Goal: Find specific page/section: Find specific page/section

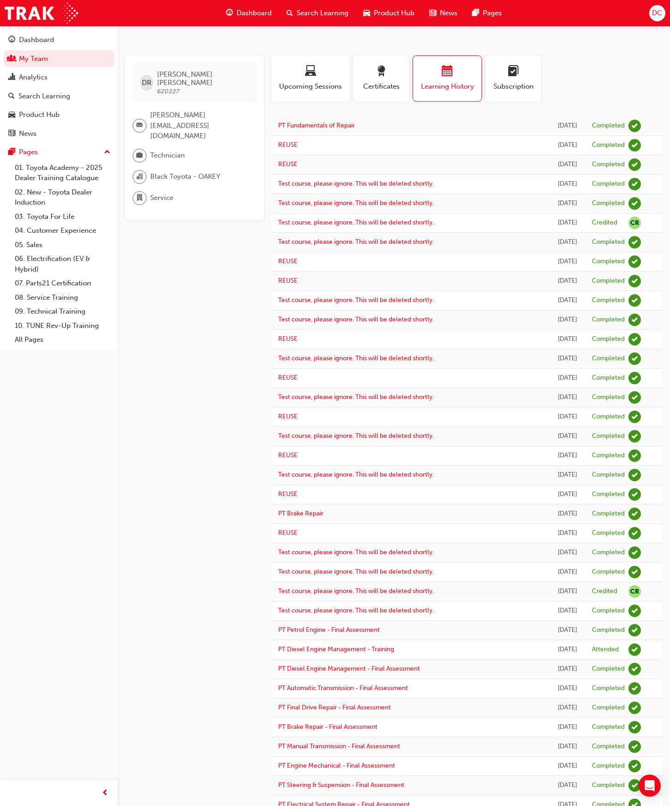
scroll to position [351, 0]
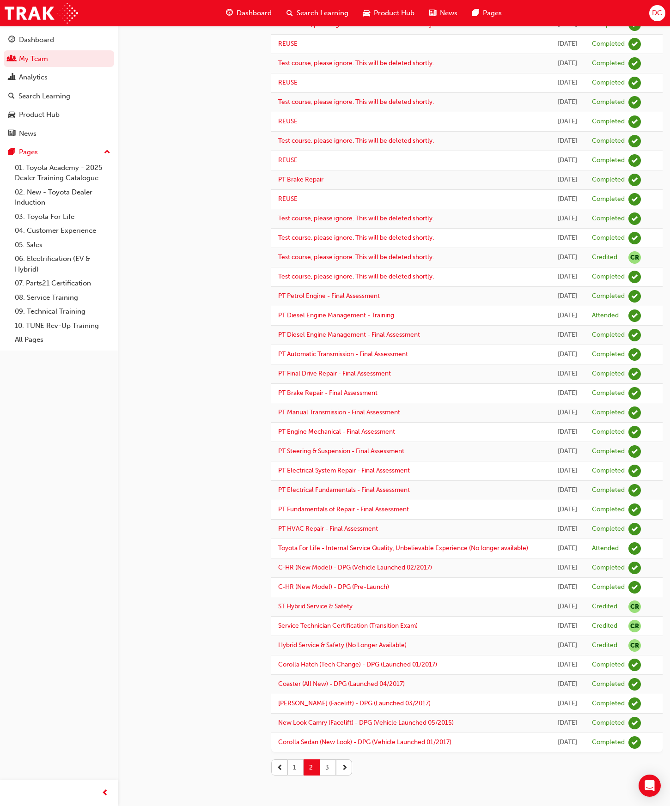
click at [294, 765] on button "1" at bounding box center [295, 767] width 16 height 16
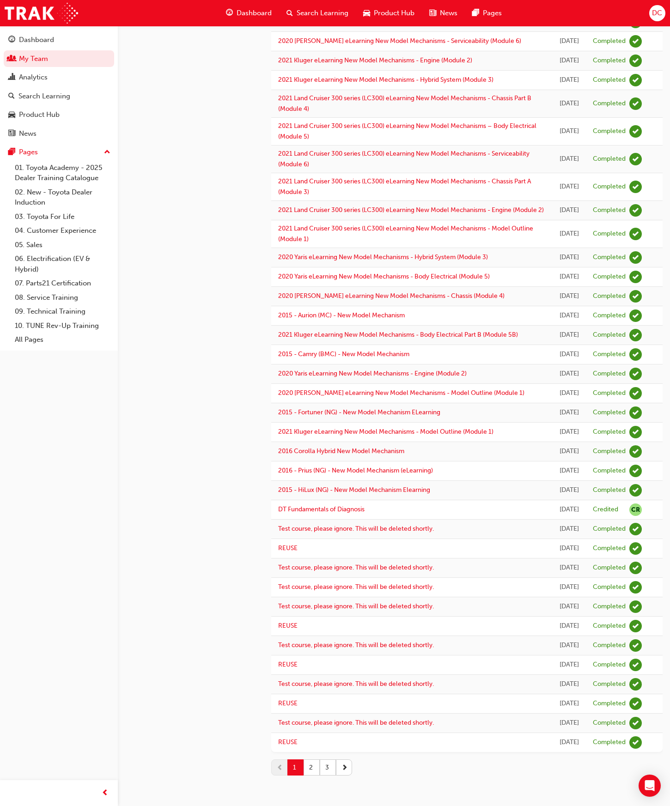
scroll to position [633, 0]
drag, startPoint x: 309, startPoint y: 772, endPoint x: 310, endPoint y: 765, distance: 6.9
click at [310, 772] on button "2" at bounding box center [312, 767] width 16 height 16
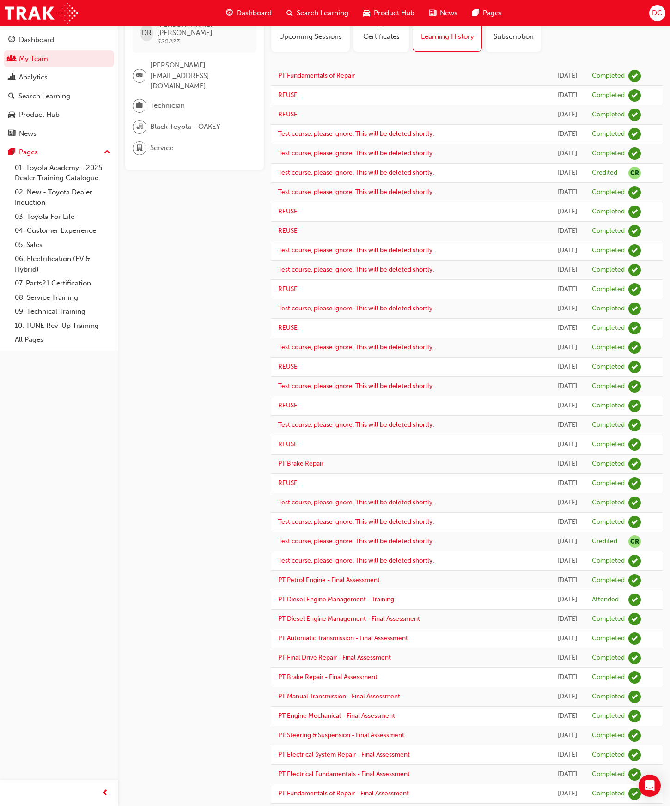
scroll to position [351, 0]
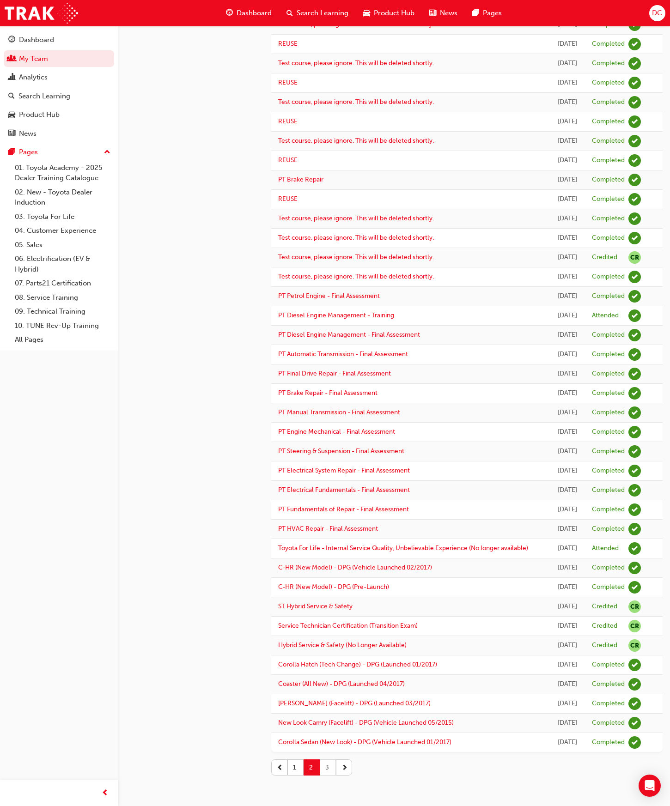
click at [326, 766] on button "3" at bounding box center [328, 767] width 16 height 16
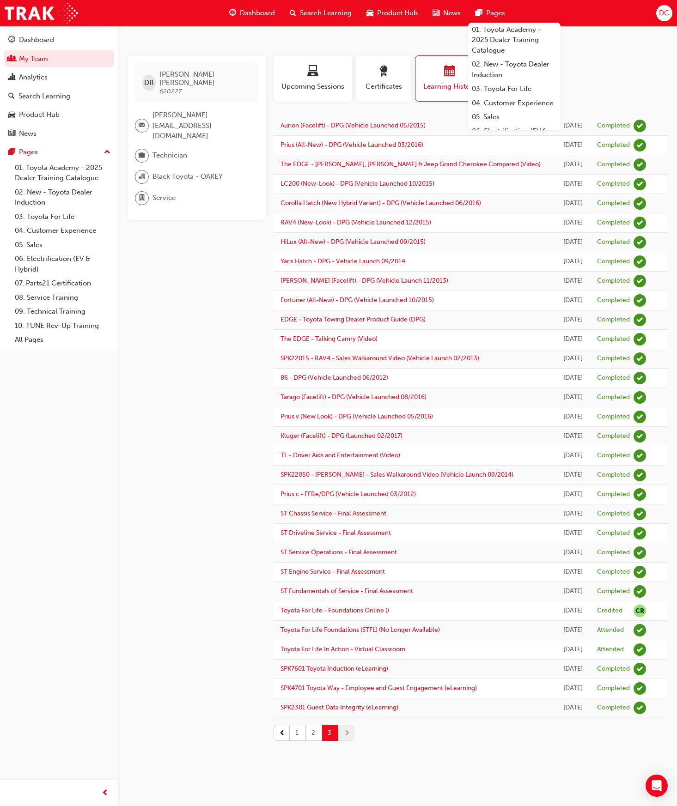
click at [312, 733] on button "2" at bounding box center [314, 733] width 16 height 16
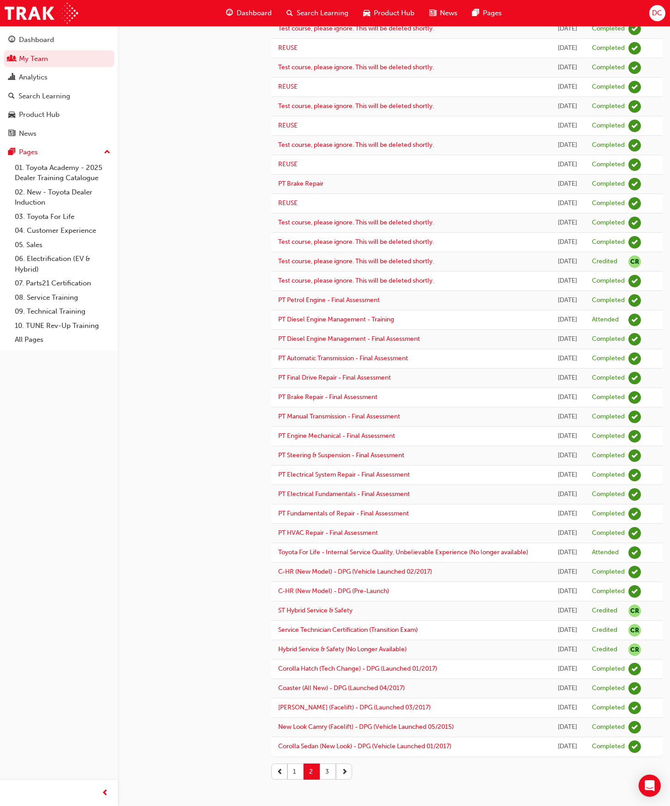
scroll to position [351, 0]
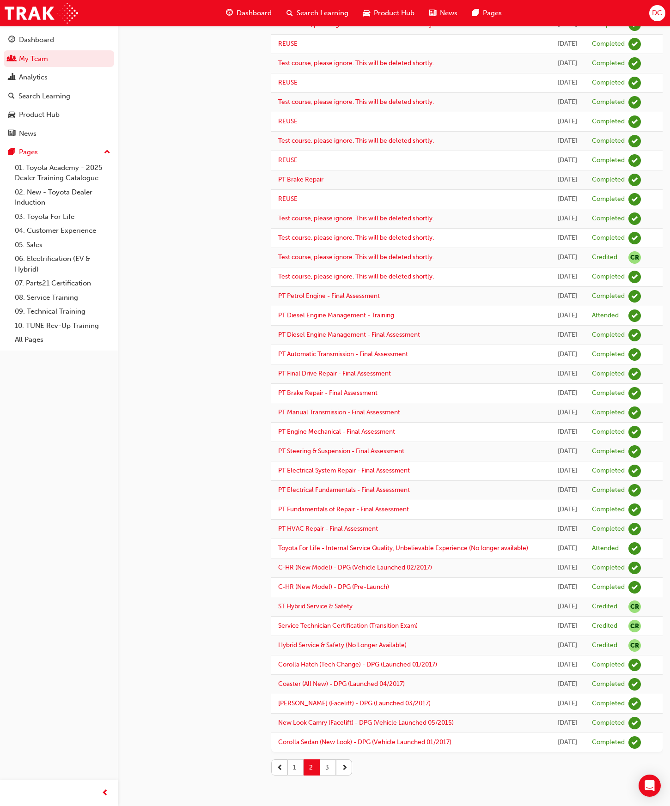
click at [296, 768] on button "1" at bounding box center [295, 767] width 16 height 16
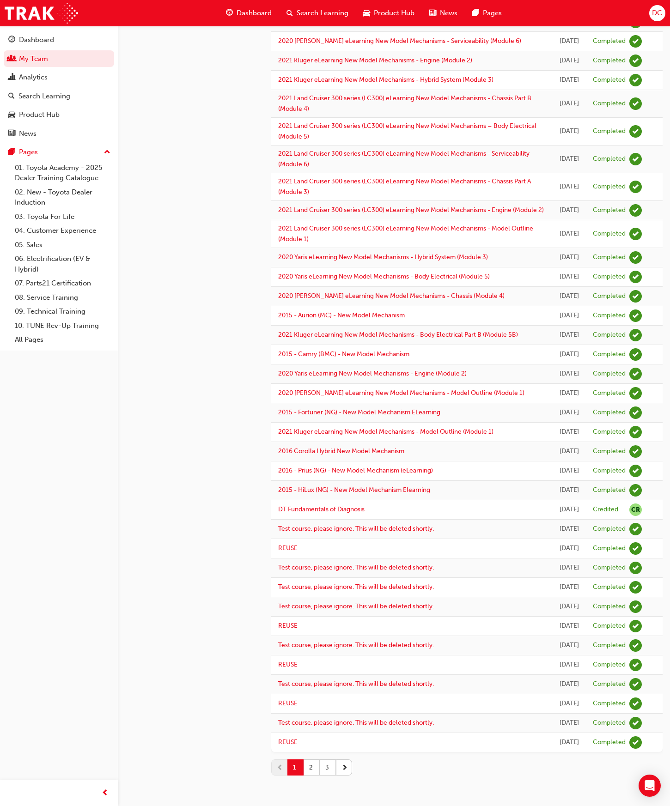
scroll to position [633, 0]
click at [309, 771] on button "2" at bounding box center [312, 767] width 16 height 16
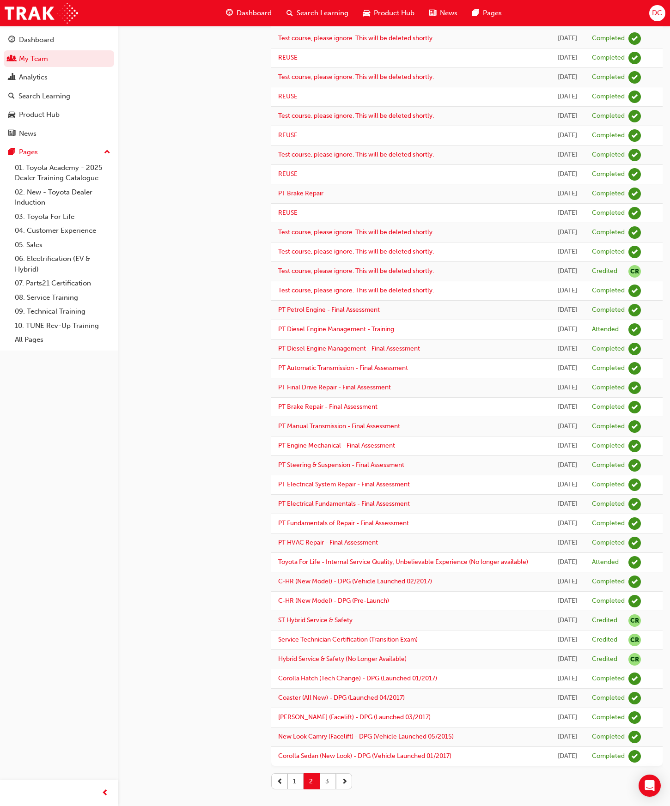
scroll to position [351, 0]
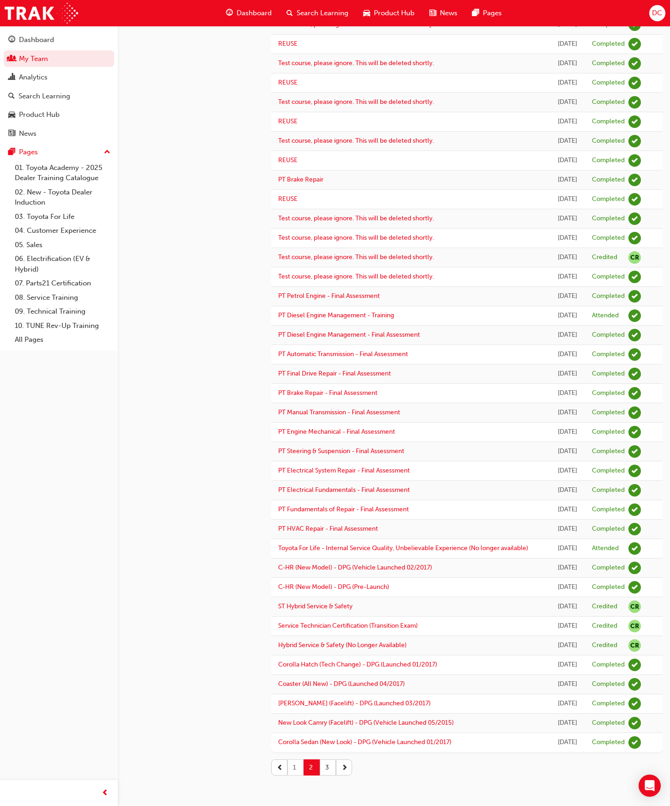
click at [293, 771] on button "1" at bounding box center [295, 767] width 16 height 16
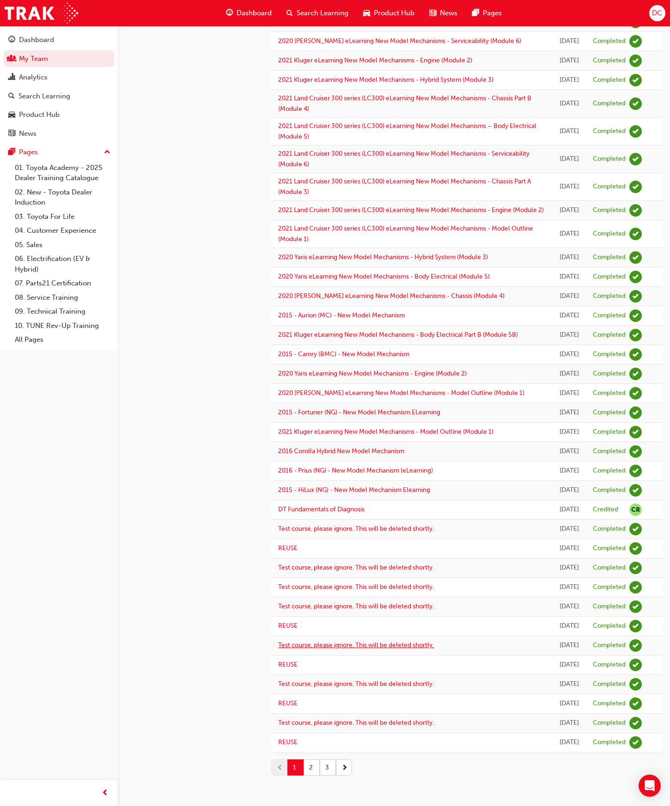
scroll to position [633, 0]
click at [327, 768] on button "3" at bounding box center [328, 767] width 16 height 16
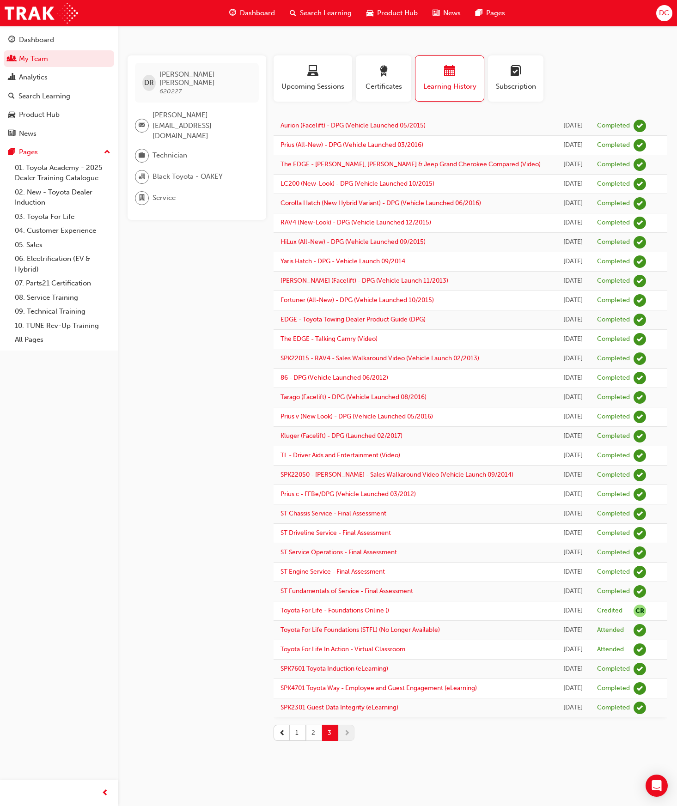
click at [310, 731] on button "2" at bounding box center [314, 733] width 16 height 16
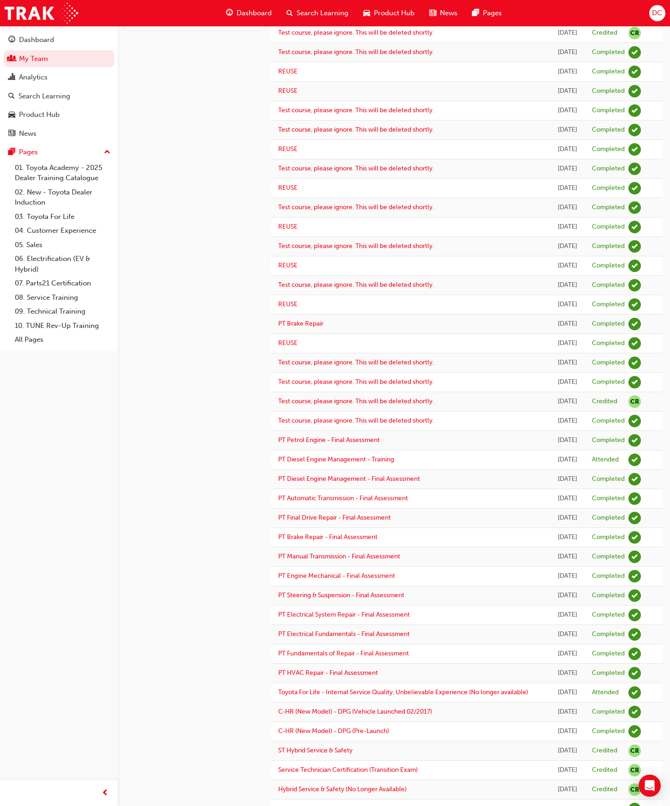
scroll to position [351, 0]
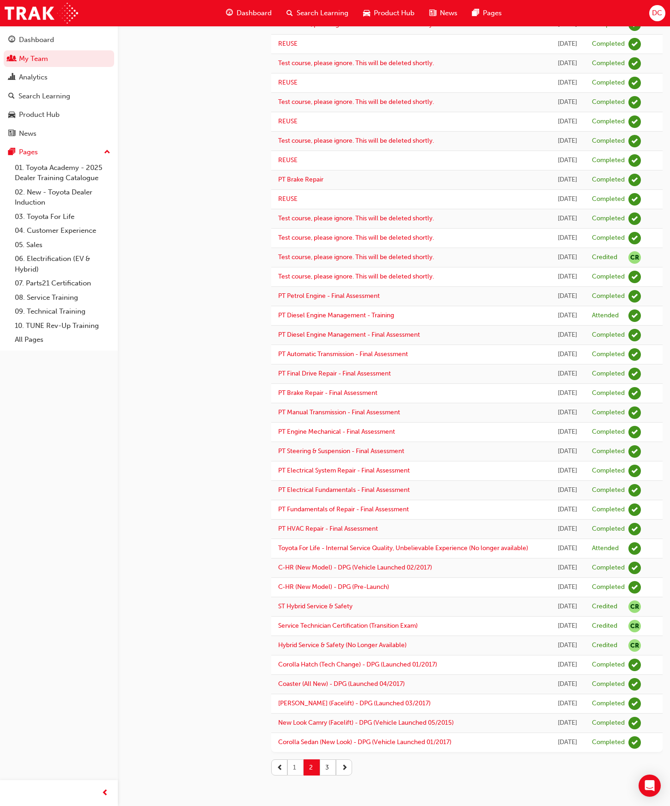
click at [295, 769] on button "1" at bounding box center [295, 767] width 16 height 16
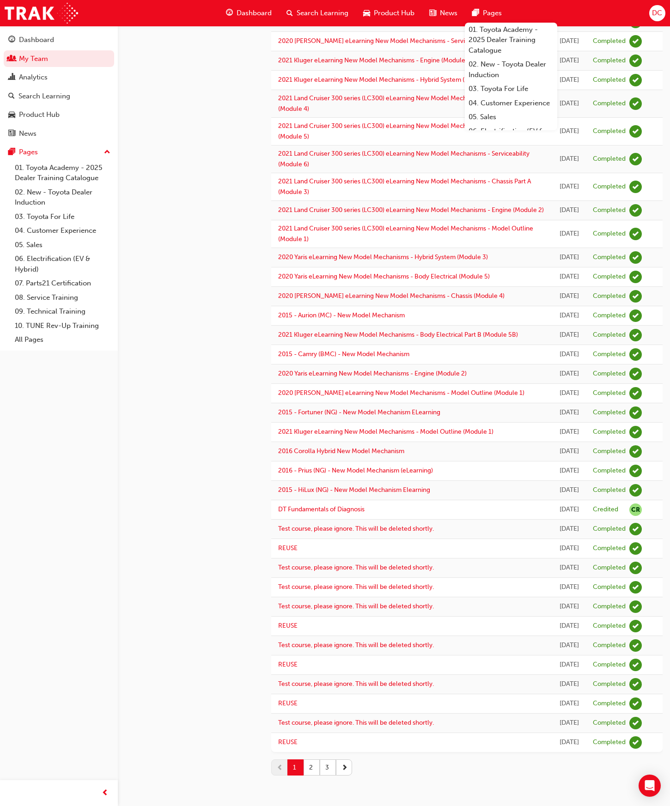
scroll to position [633, 0]
drag, startPoint x: 326, startPoint y: 767, endPoint x: 336, endPoint y: 741, distance: 28.2
click at [326, 767] on button "3" at bounding box center [328, 767] width 16 height 16
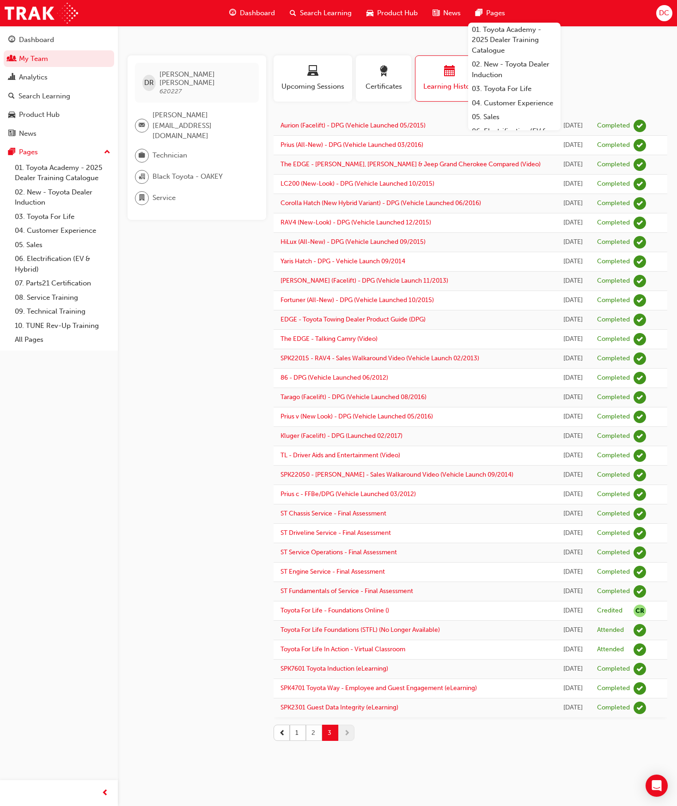
click at [314, 730] on button "2" at bounding box center [314, 733] width 16 height 16
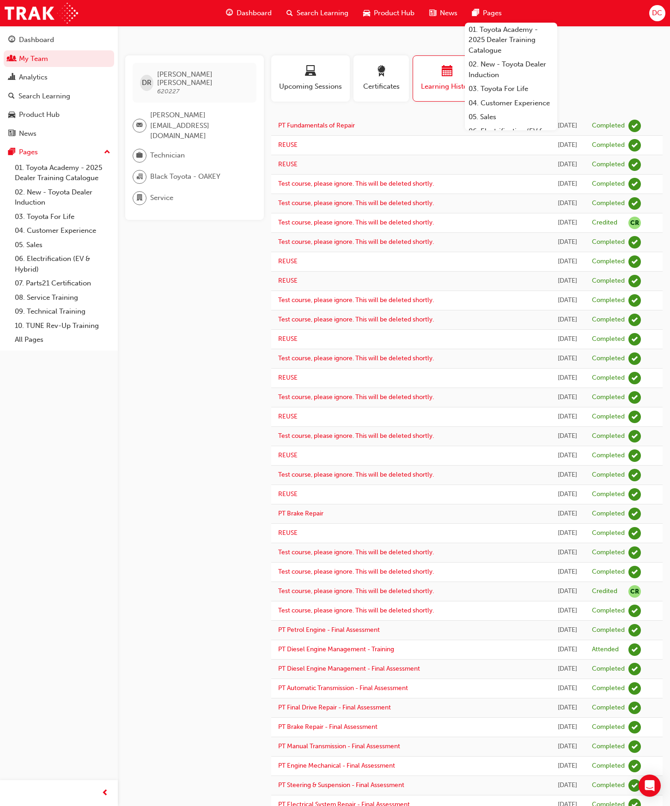
scroll to position [351, 0]
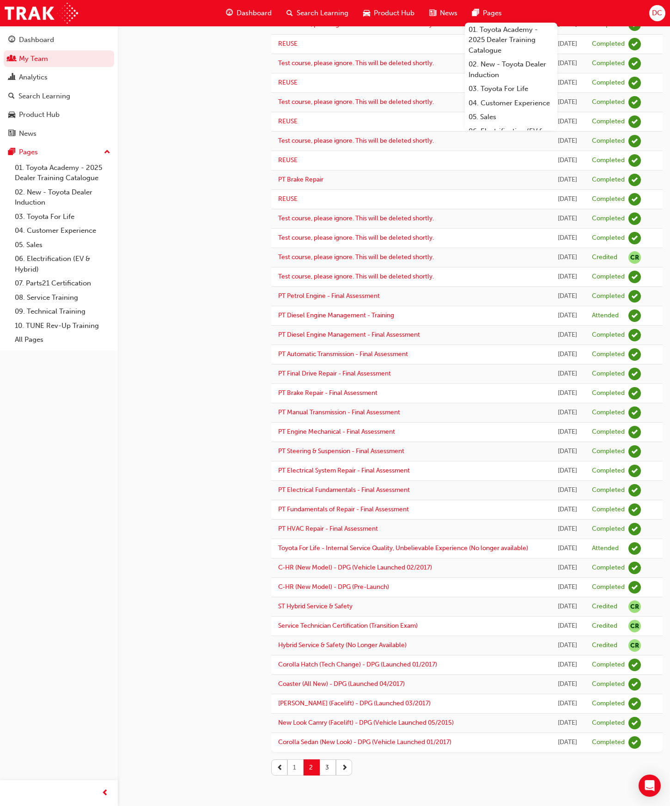
click at [297, 768] on button "1" at bounding box center [295, 767] width 16 height 16
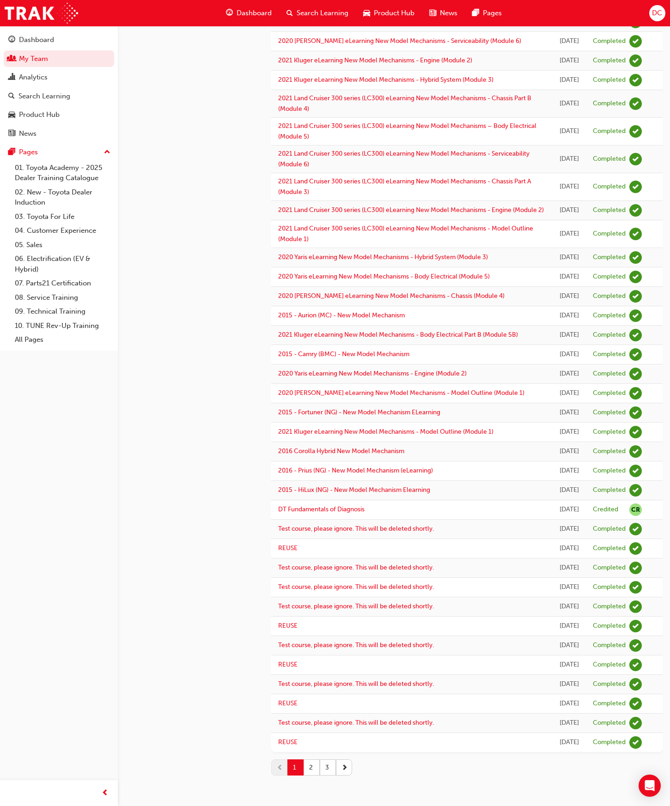
scroll to position [633, 0]
click at [310, 771] on button "2" at bounding box center [312, 767] width 16 height 16
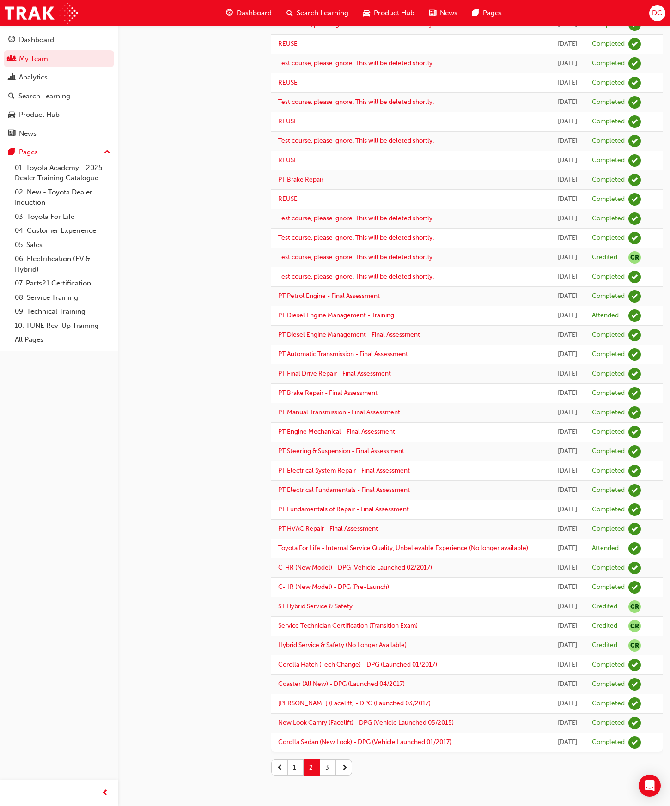
scroll to position [351, 0]
click at [328, 774] on button "3" at bounding box center [328, 767] width 16 height 16
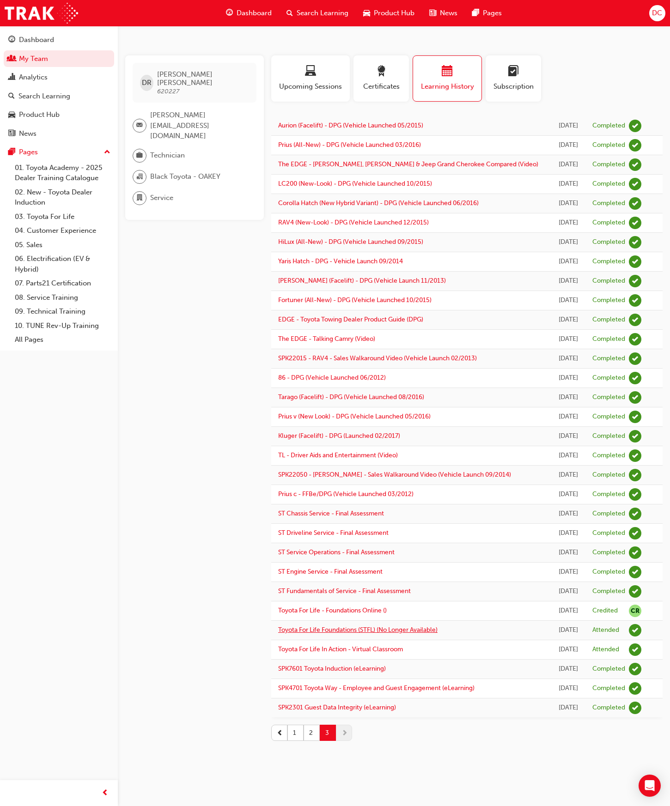
scroll to position [0, 0]
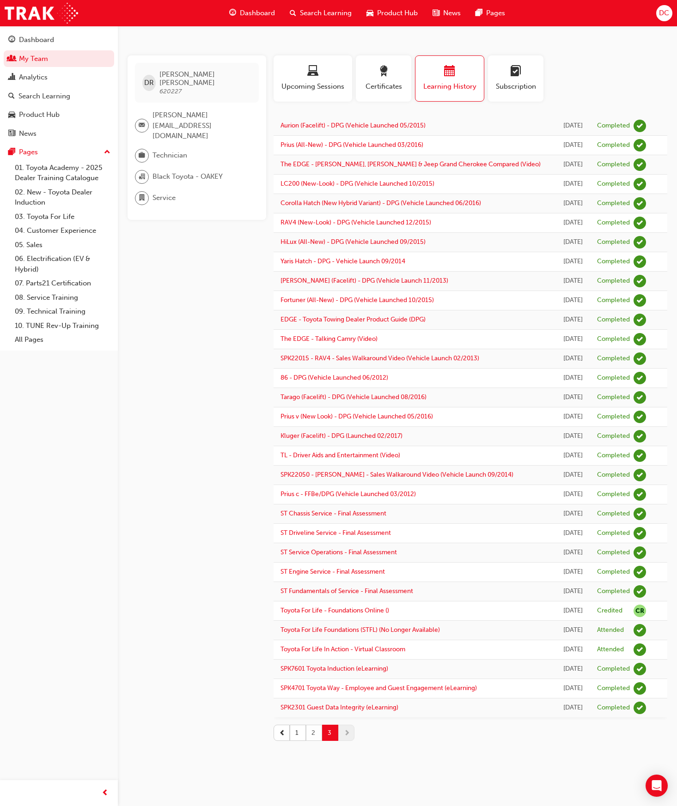
click at [315, 732] on button "2" at bounding box center [314, 733] width 16 height 16
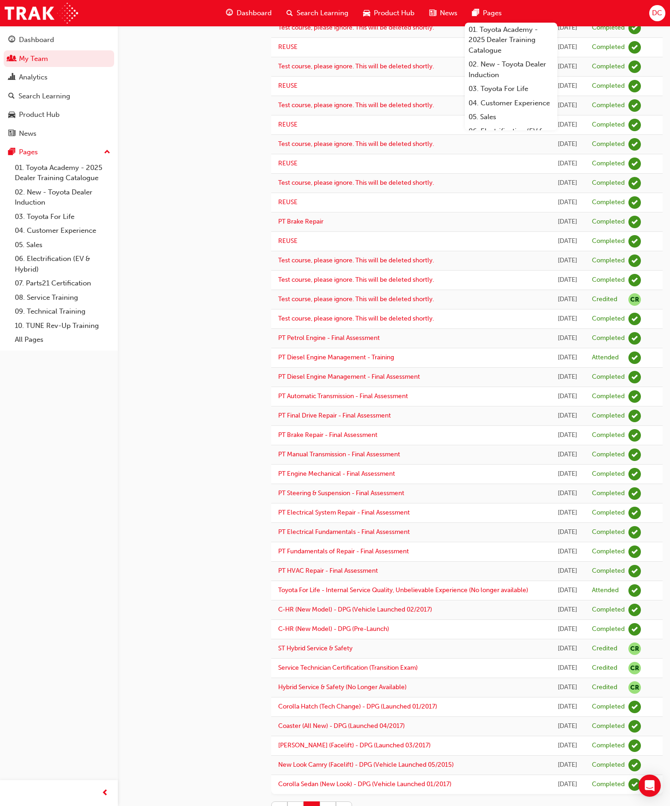
scroll to position [351, 0]
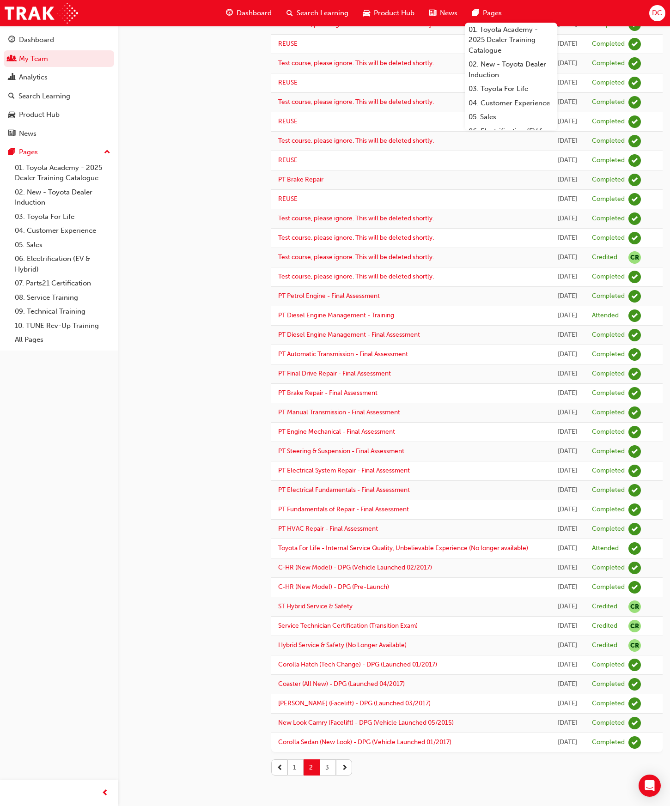
click at [294, 765] on button "1" at bounding box center [295, 767] width 16 height 16
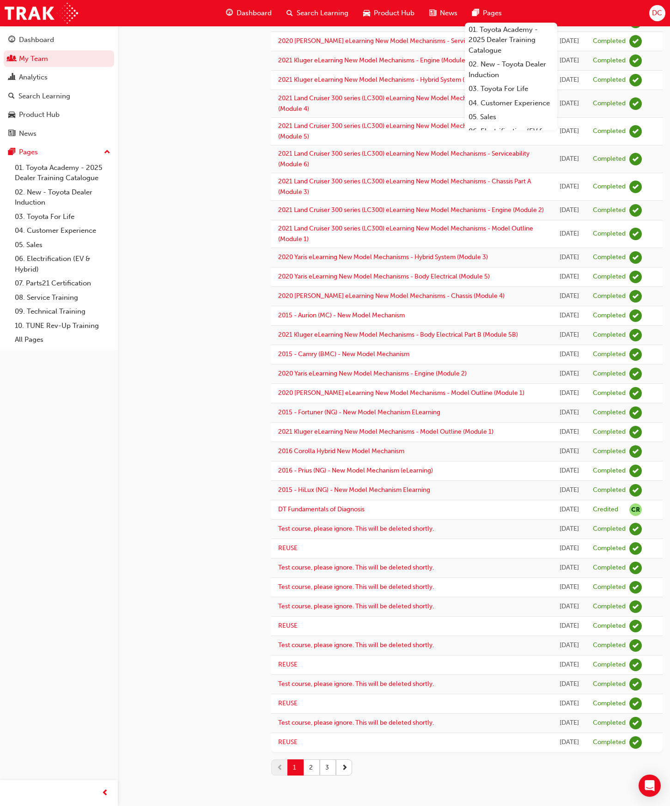
scroll to position [633, 0]
click at [312, 767] on button "2" at bounding box center [312, 767] width 16 height 16
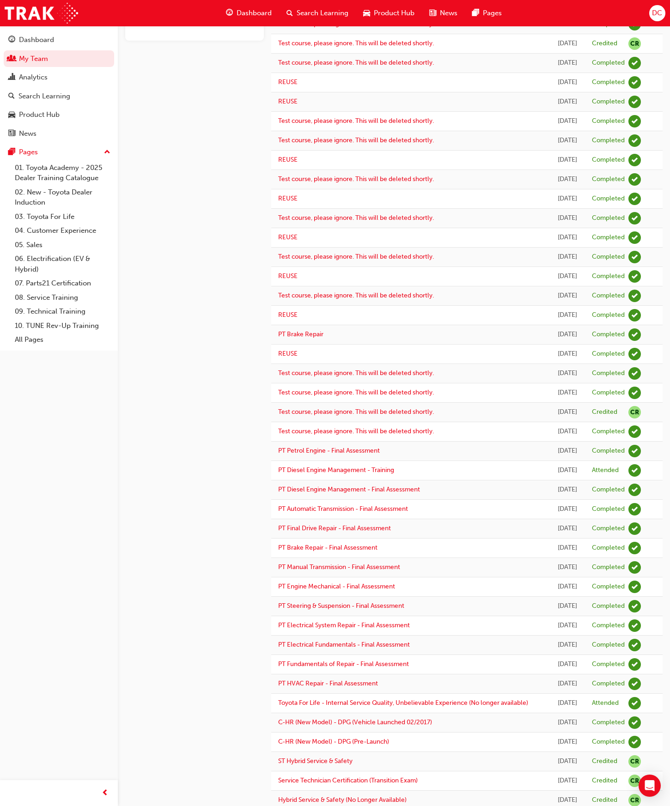
scroll to position [351, 0]
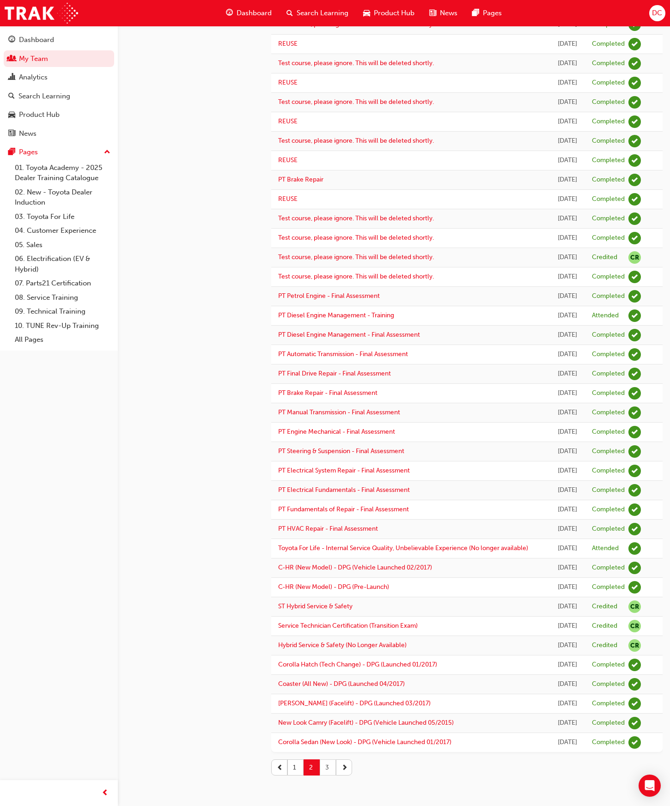
click at [325, 769] on button "3" at bounding box center [328, 767] width 16 height 16
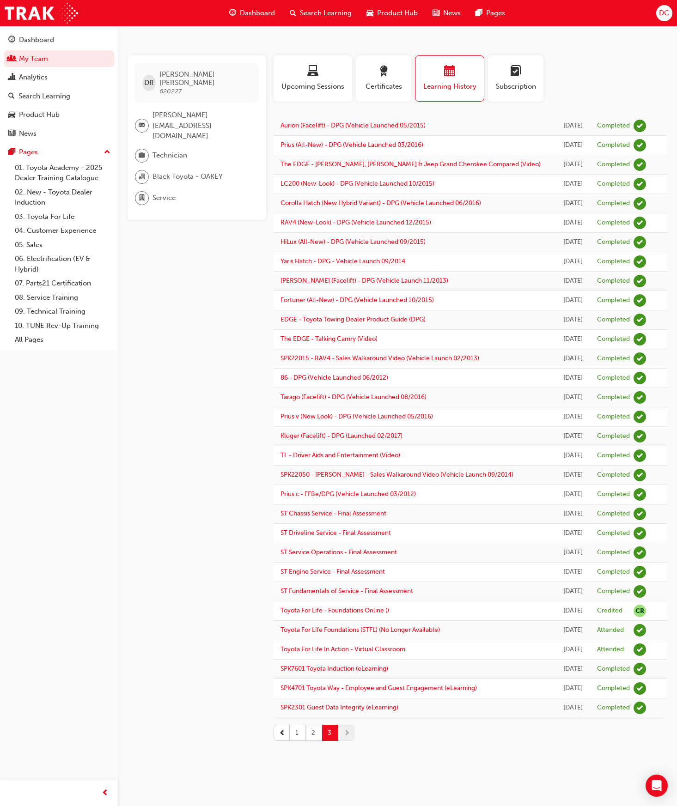
click at [315, 731] on button "2" at bounding box center [314, 733] width 16 height 16
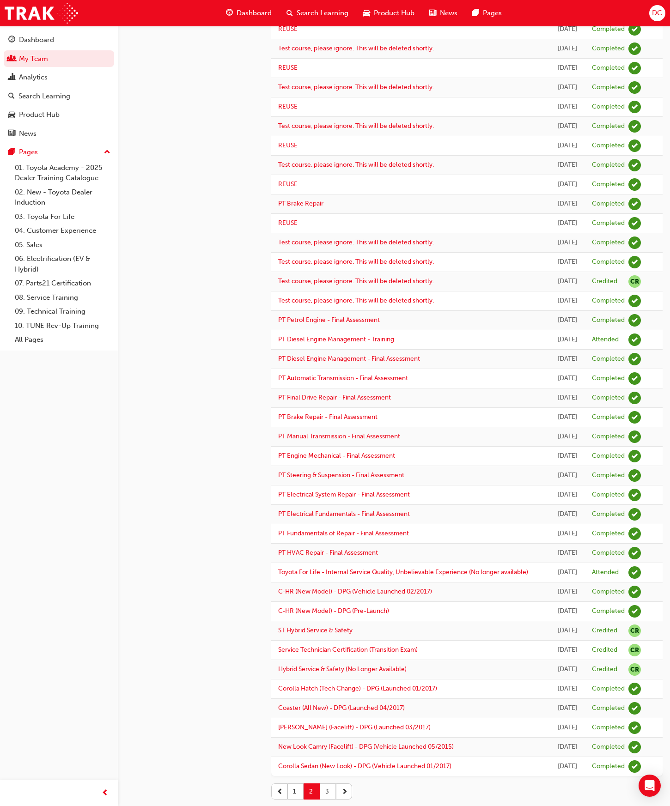
scroll to position [351, 0]
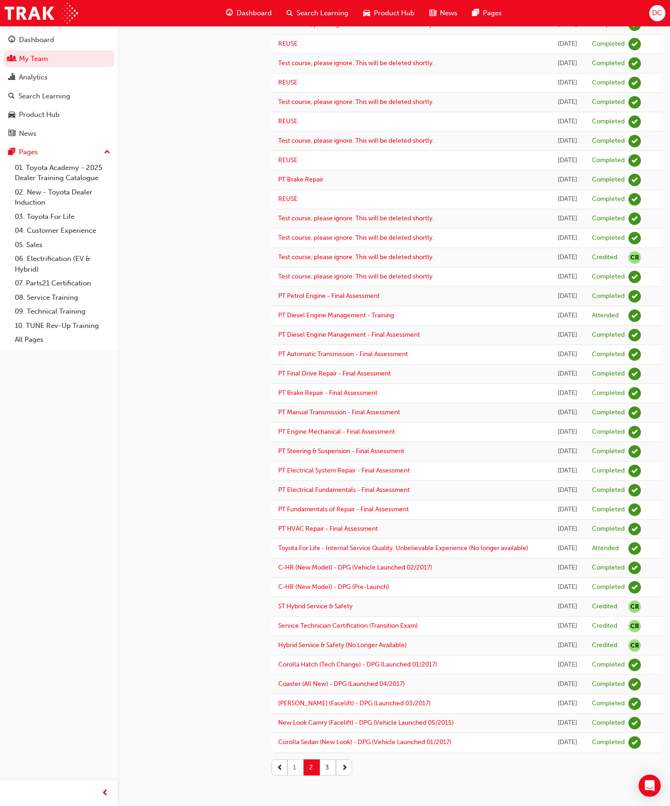
click at [295, 765] on button "1" at bounding box center [295, 767] width 16 height 16
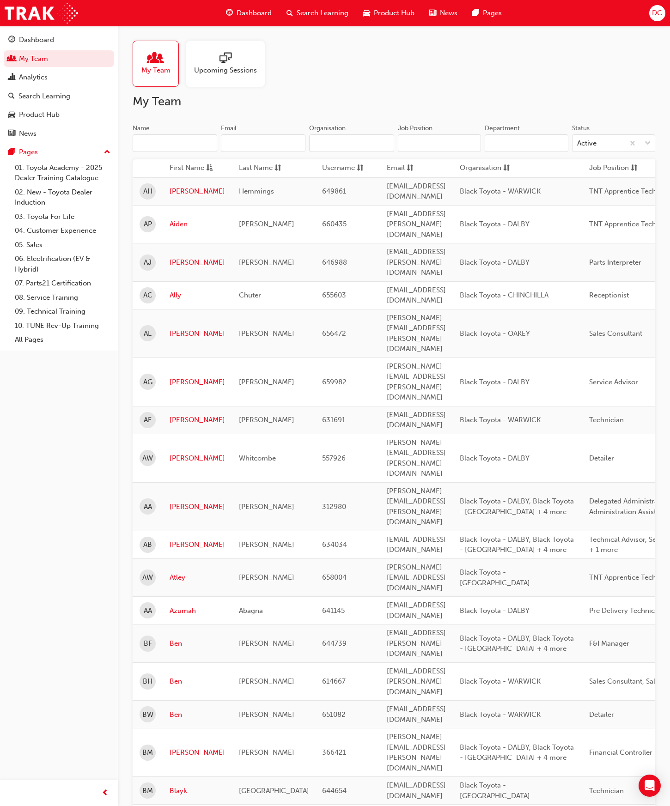
click at [154, 143] on input "Name" at bounding box center [175, 143] width 85 height 18
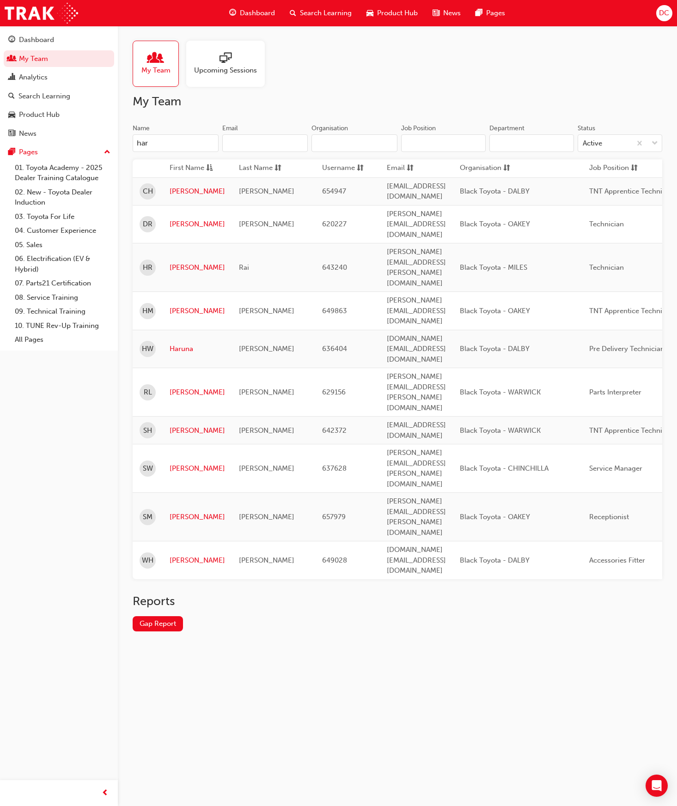
type input "har"
click at [185, 306] on link "[PERSON_NAME]" at bounding box center [197, 311] width 55 height 11
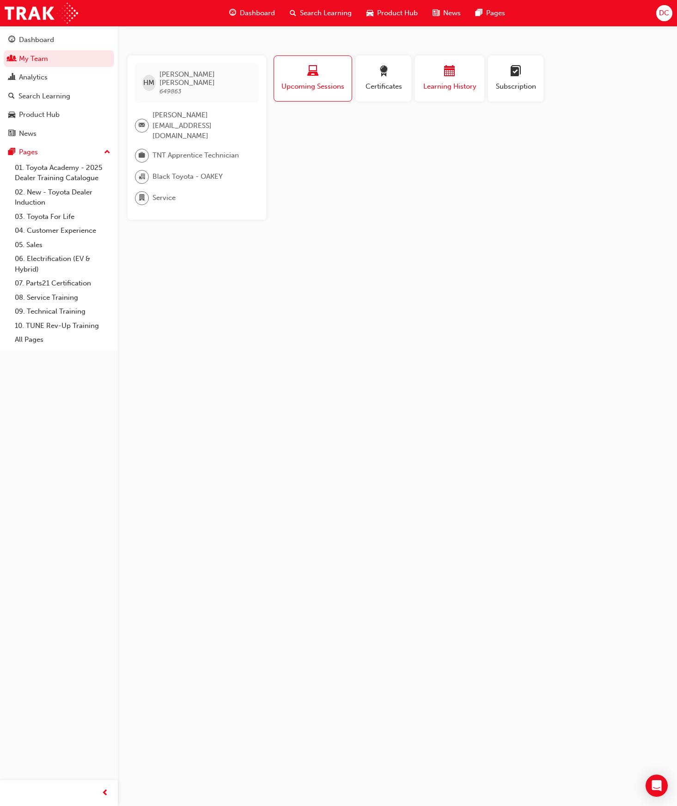
click at [433, 75] on div "button" at bounding box center [449, 73] width 55 height 14
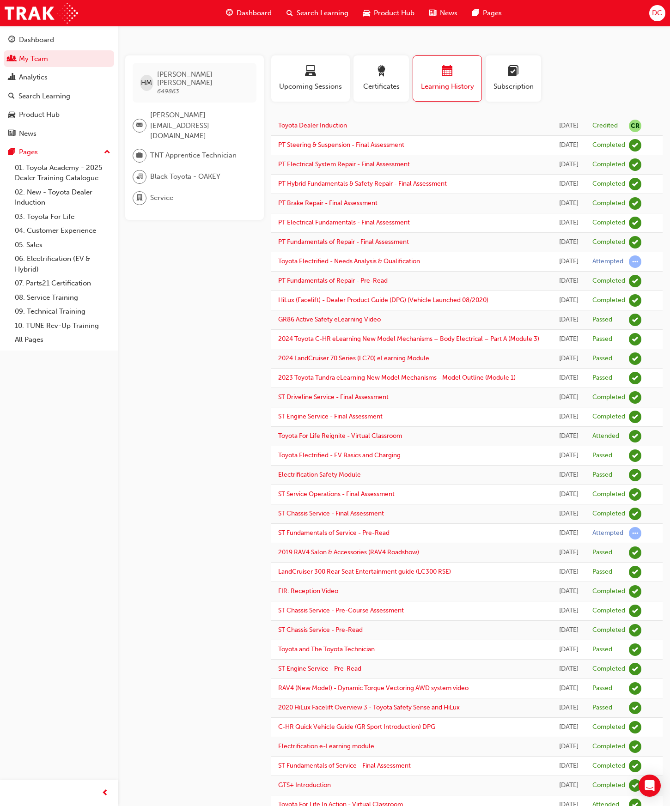
scroll to position [253, 0]
